Goal: Check status: Check status

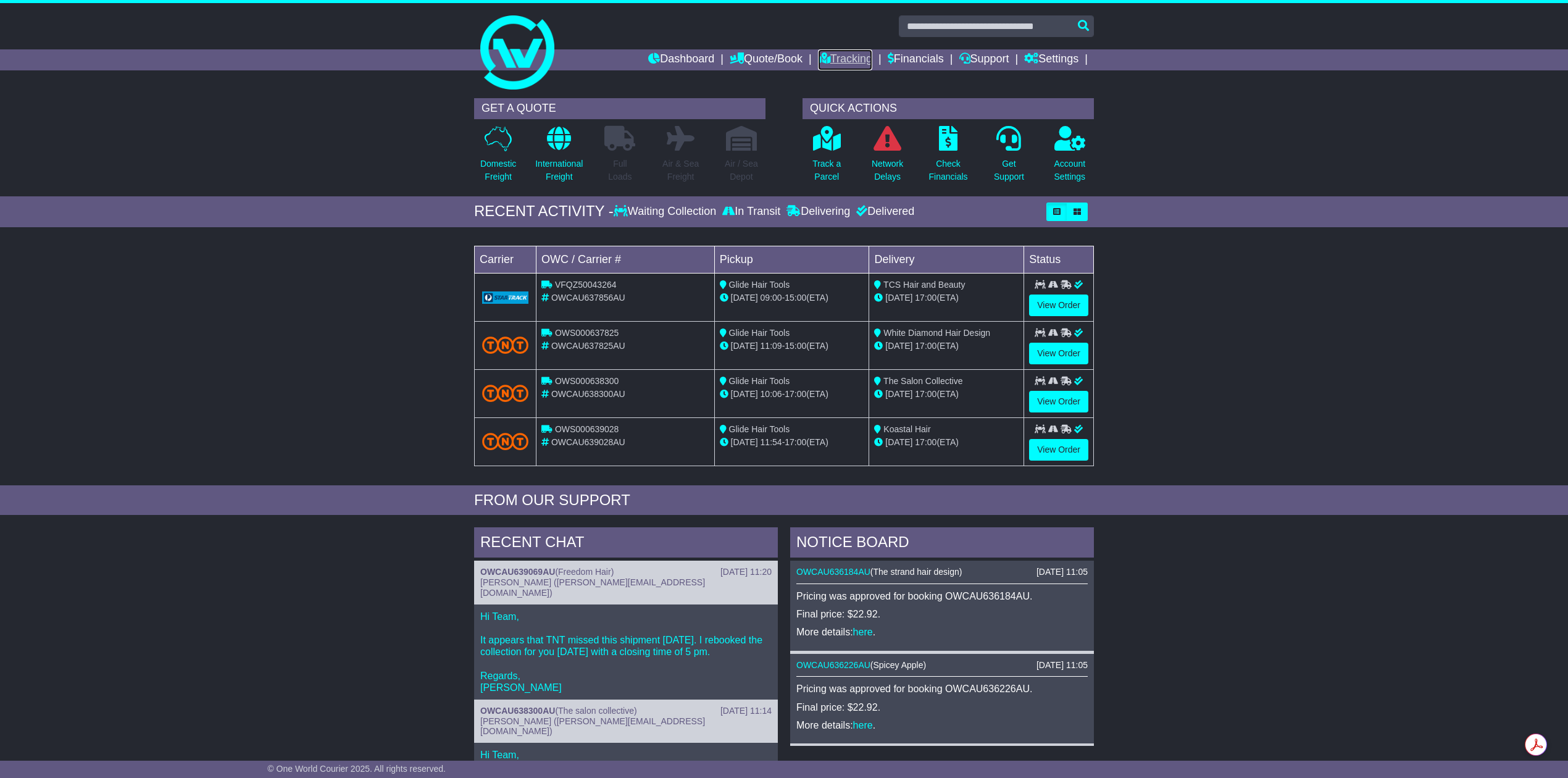
click at [830, 58] on link "Tracking" at bounding box center [845, 60] width 55 height 21
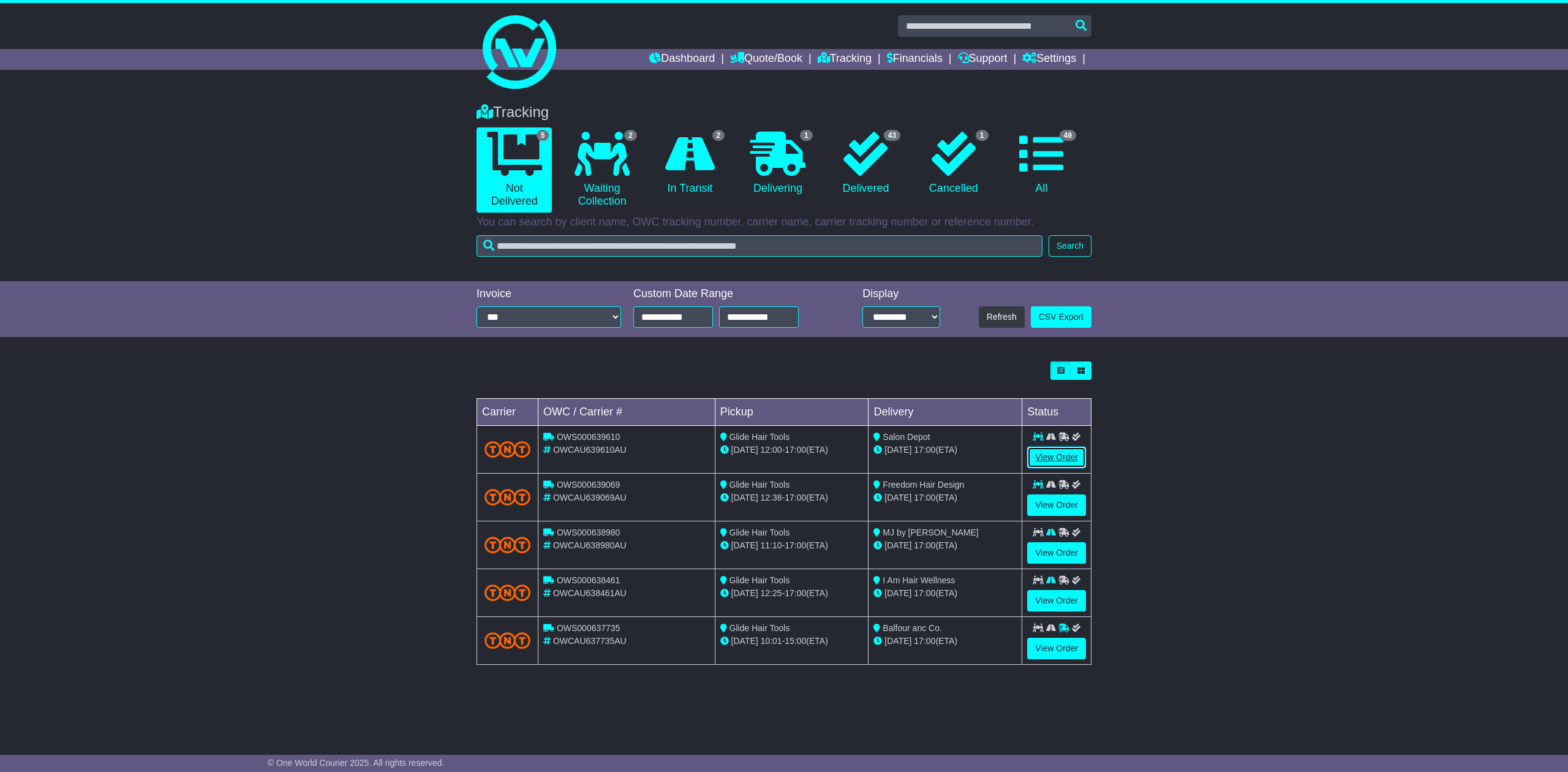
click at [1052, 458] on link "View Order" at bounding box center [1057, 457] width 59 height 22
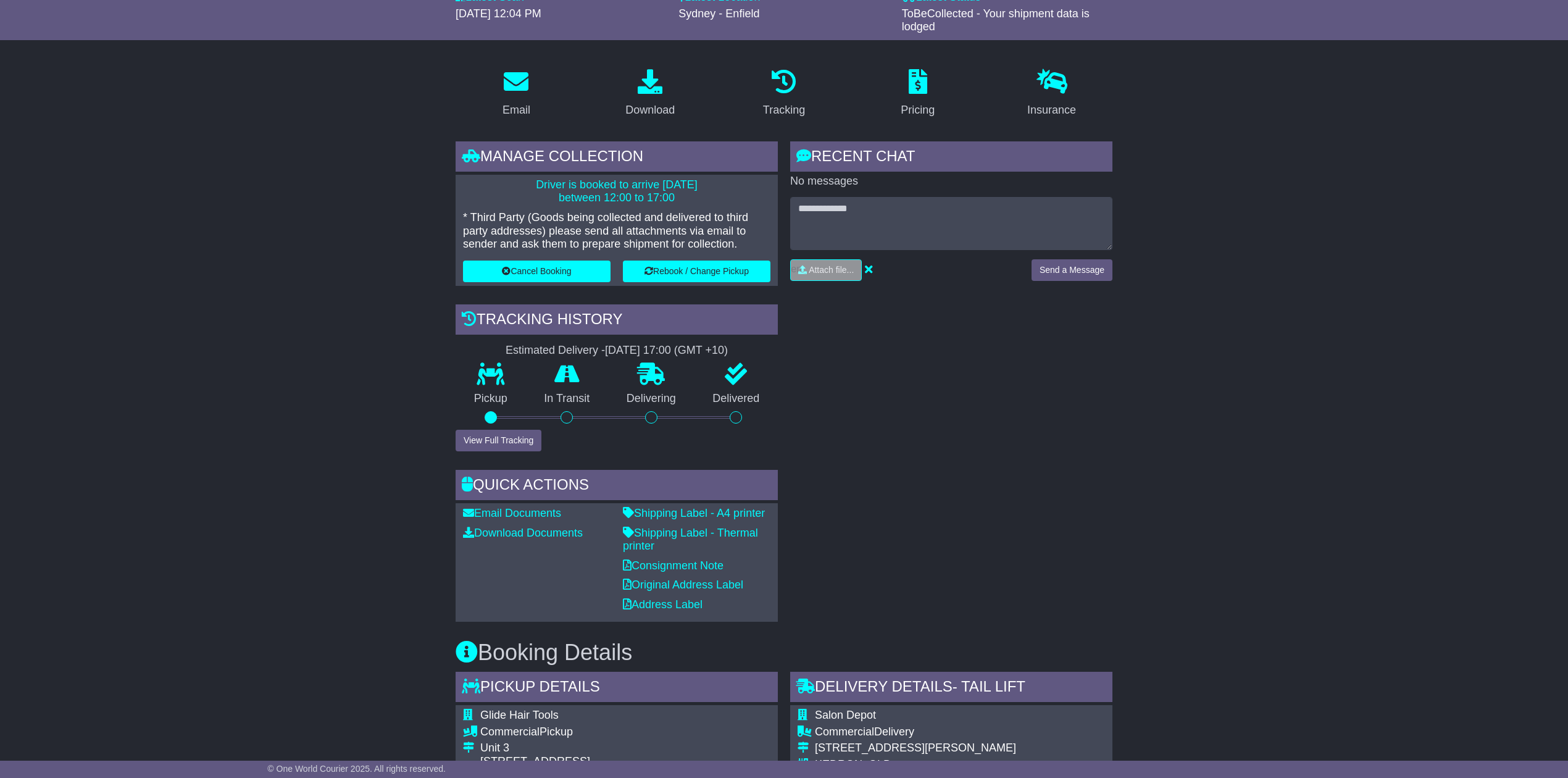
scroll to position [164, 0]
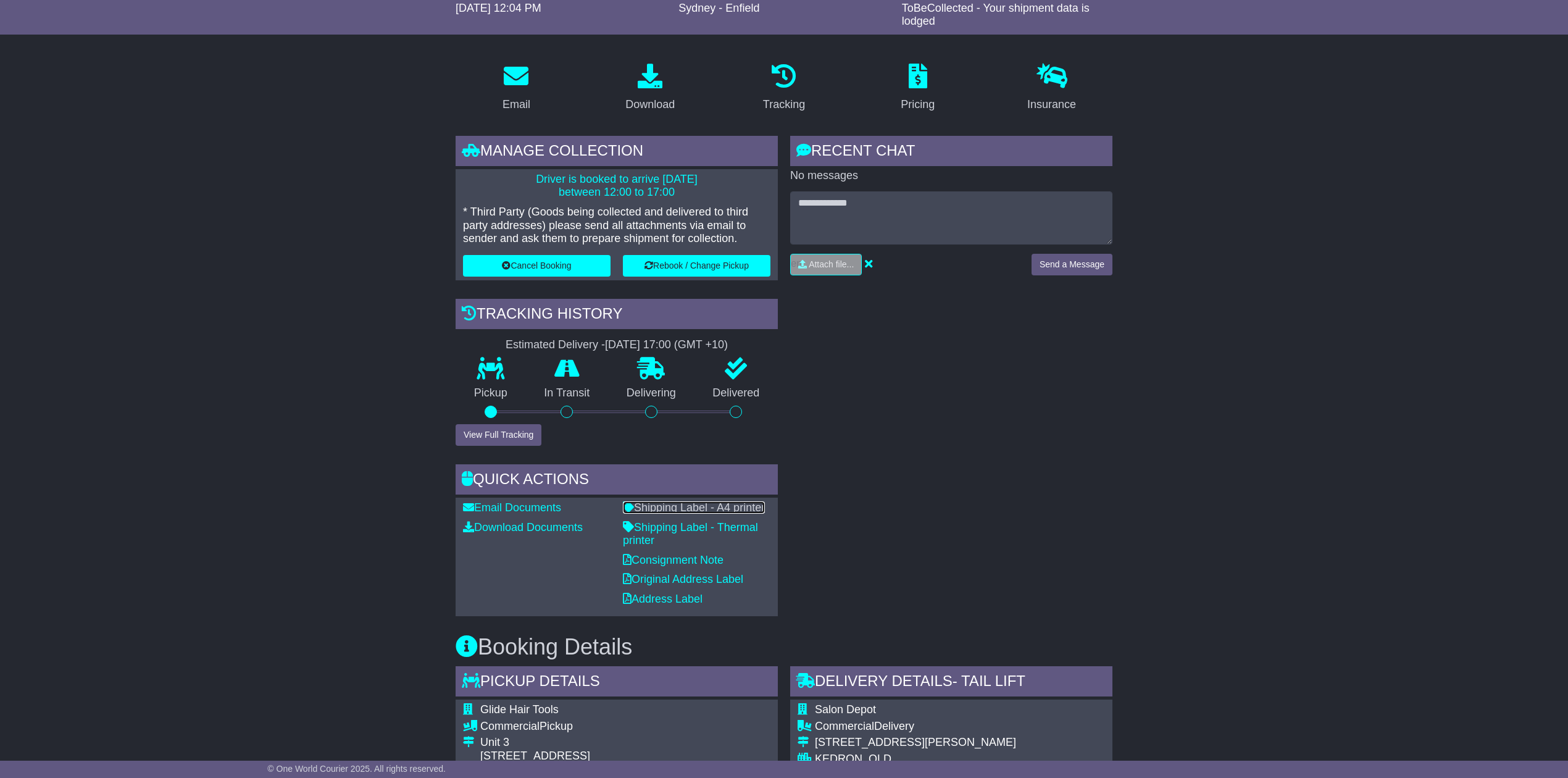
click at [662, 508] on link "Shipping Label - A4 printer" at bounding box center [693, 507] width 142 height 12
click at [693, 525] on link "Shipping Label - Thermal printer" at bounding box center [690, 534] width 135 height 26
